Goal: Information Seeking & Learning: Learn about a topic

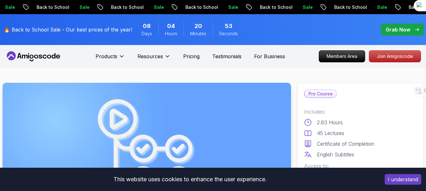
click at [43, 55] on icon at bounding box center [33, 56] width 57 height 10
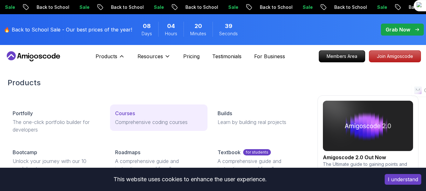
click at [128, 116] on p "Courses" at bounding box center [125, 114] width 20 height 8
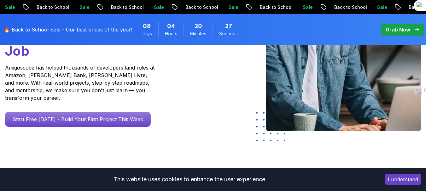
scroll to position [126, 0]
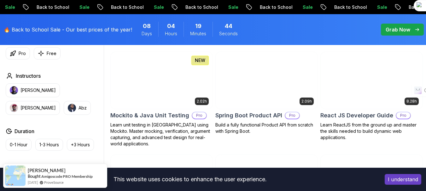
scroll to position [1356, 0]
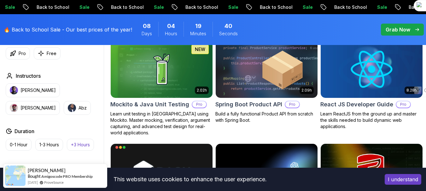
click at [85, 144] on p "+3 Hours" at bounding box center [80, 145] width 19 height 6
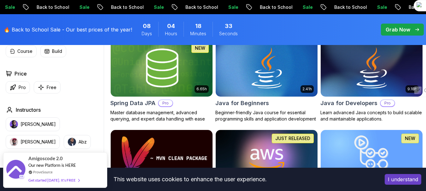
scroll to position [366, 0]
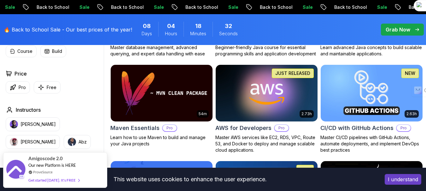
click at [84, 75] on div "Price" at bounding box center [53, 74] width 95 height 8
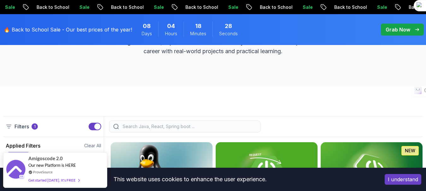
scroll to position [151, 0]
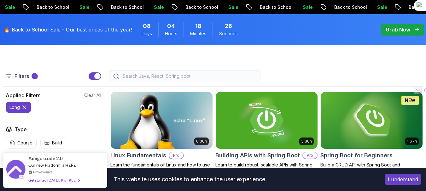
click at [25, 109] on icon at bounding box center [24, 107] width 3 height 3
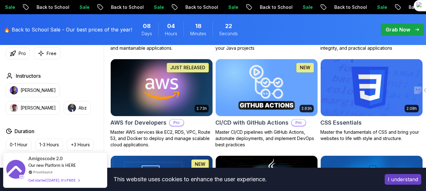
scroll to position [479, 0]
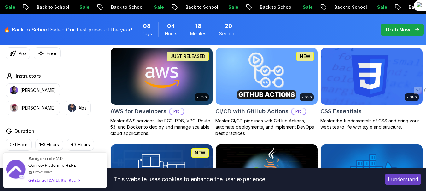
click at [253, 102] on img at bounding box center [266, 77] width 107 height 60
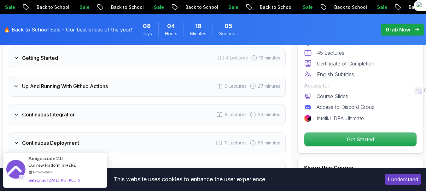
scroll to position [1210, 0]
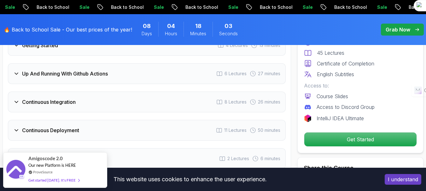
click at [179, 94] on div "Continuous Integration 8 Lectures 26 minutes" at bounding box center [147, 102] width 278 height 21
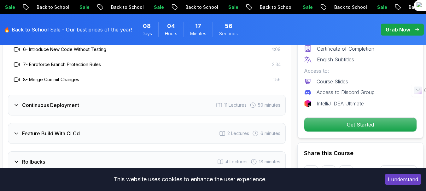
scroll to position [1324, 0]
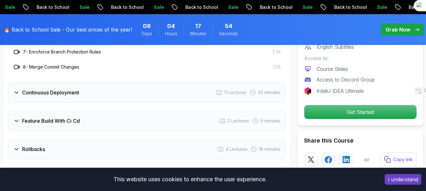
click at [167, 85] on div "Continuous Deployment 11 Lectures 50 minutes" at bounding box center [147, 92] width 278 height 21
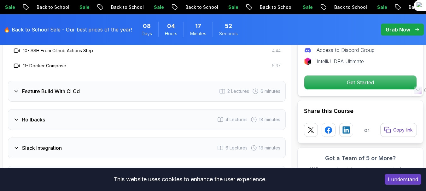
scroll to position [1399, 0]
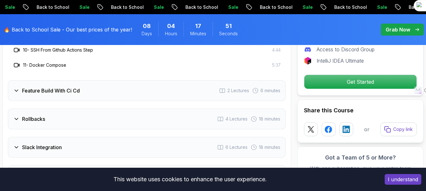
click at [167, 85] on div "Feature Build With Ci Cd 2 Lectures 6 minutes" at bounding box center [147, 90] width 278 height 21
